Goal: Check status: Check status

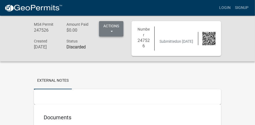
click at [112, 32] on button "Actions" at bounding box center [111, 28] width 24 height 15
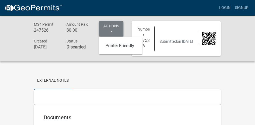
click at [112, 32] on button "Actions" at bounding box center [111, 28] width 24 height 15
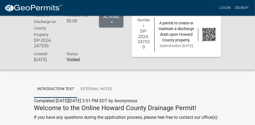
scroll to position [8, 0]
